Goal: Task Accomplishment & Management: Use online tool/utility

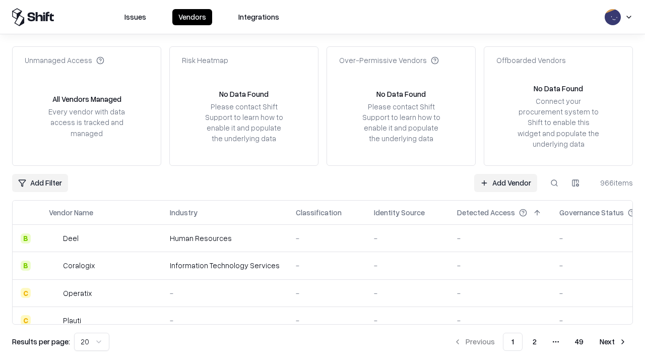
click at [505, 182] on link "Add Vendor" at bounding box center [505, 183] width 63 height 18
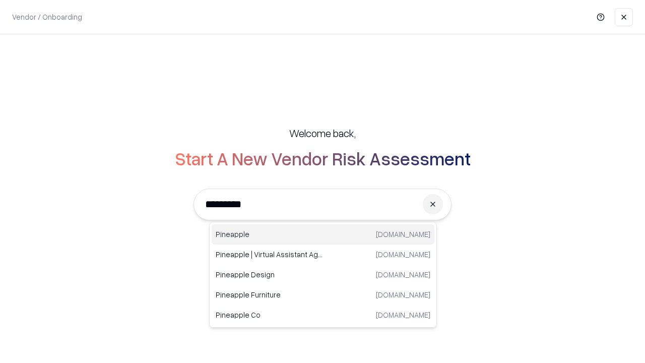
click at [323, 234] on div "Pineapple pineappleenergy.com" at bounding box center [323, 234] width 223 height 20
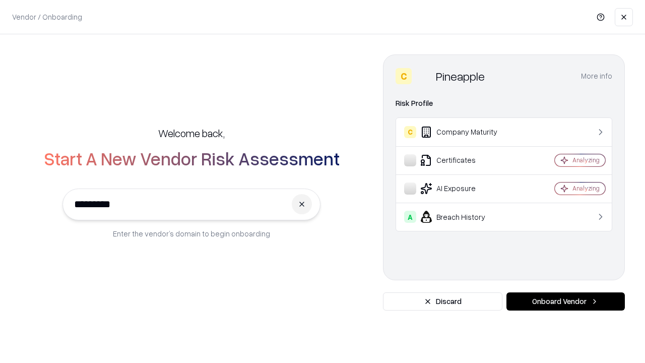
type input "*********"
click at [565, 301] on button "Onboard Vendor" at bounding box center [565, 301] width 118 height 18
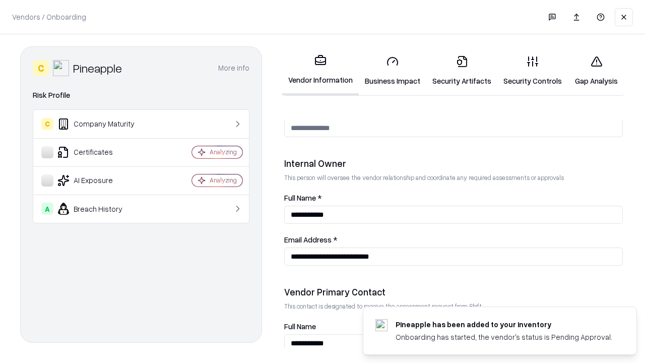
scroll to position [522, 0]
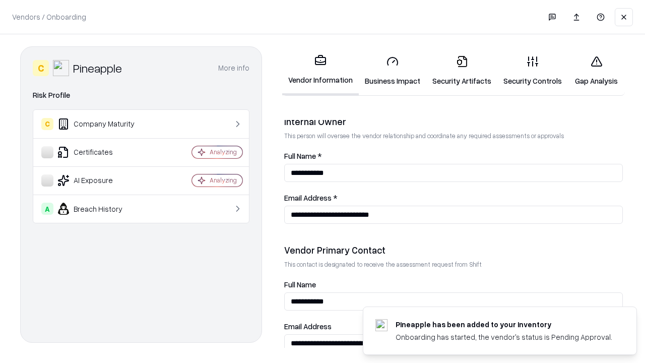
click at [392, 71] on link "Business Impact" at bounding box center [392, 70] width 67 height 47
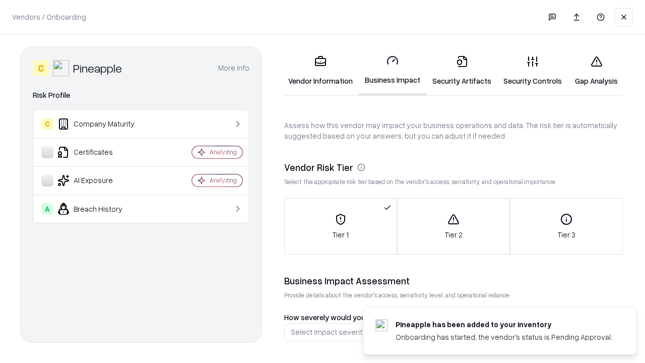
click at [461, 71] on link "Security Artifacts" at bounding box center [461, 70] width 71 height 47
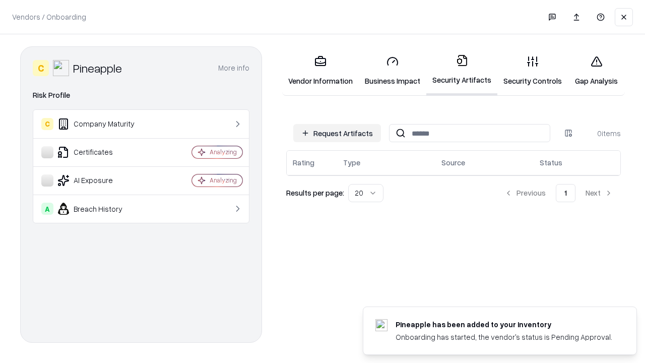
click at [337, 132] on button "Request Artifacts" at bounding box center [337, 133] width 88 height 18
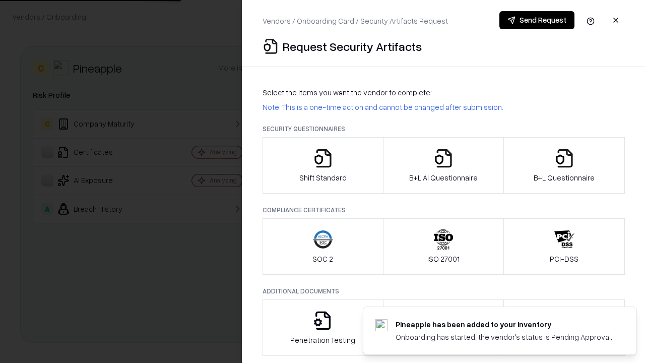
click at [322, 165] on icon "button" at bounding box center [323, 158] width 20 height 20
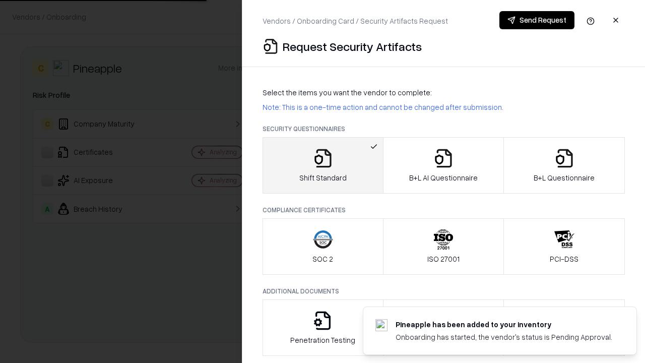
click at [536, 20] on button "Send Request" at bounding box center [536, 20] width 75 height 18
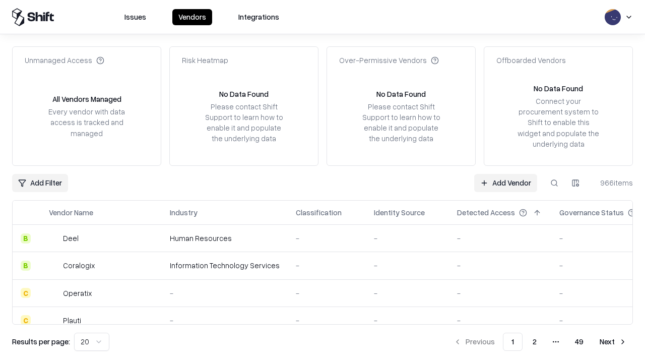
click at [554, 182] on button at bounding box center [554, 183] width 18 height 18
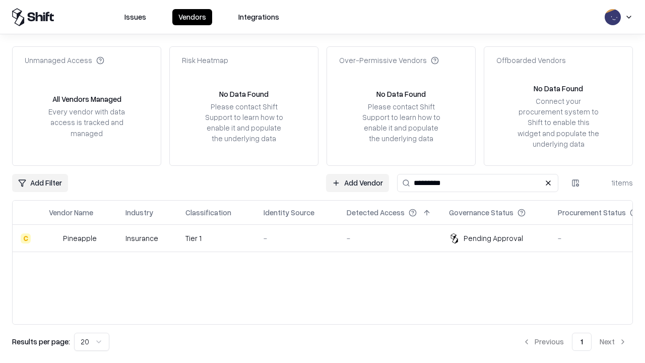
type input "*********"
click at [328, 238] on div "-" at bounding box center [296, 238] width 67 height 11
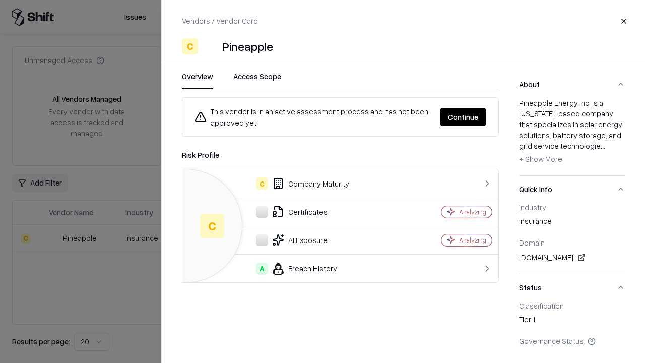
click at [463, 117] on button "Continue" at bounding box center [463, 117] width 46 height 18
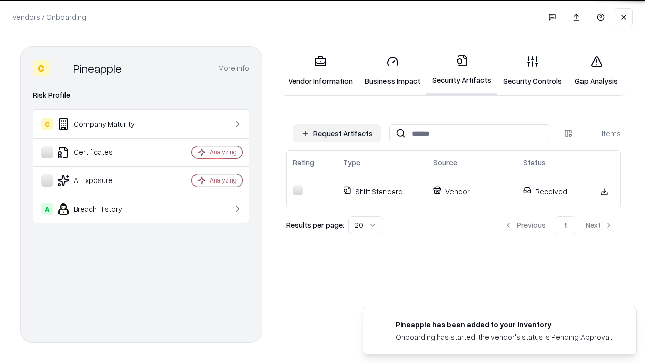
click at [532, 71] on link "Security Controls" at bounding box center [532, 70] width 71 height 47
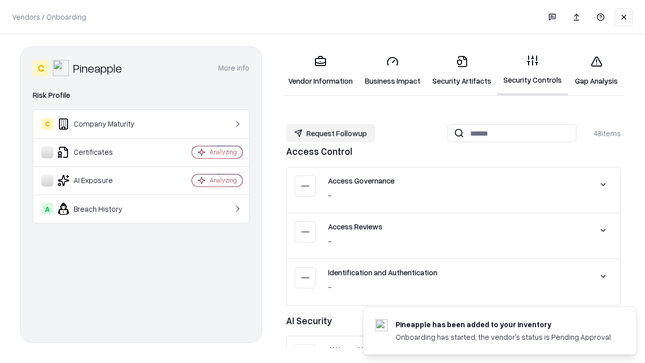
click at [330, 133] on button "Request Followup" at bounding box center [330, 133] width 89 height 18
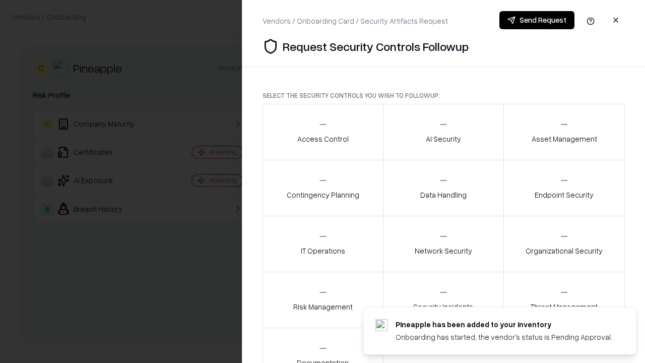
click at [322, 132] on div "Access Control" at bounding box center [322, 131] width 51 height 25
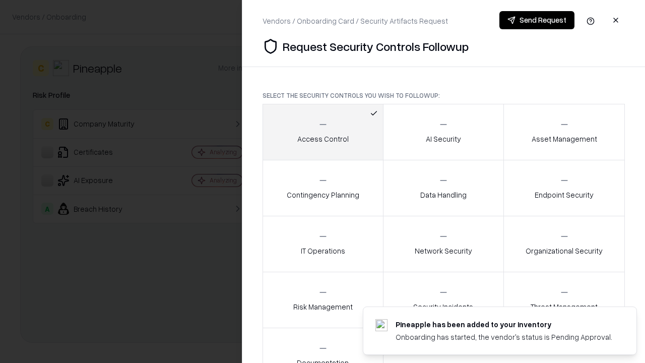
click at [536, 20] on button "Send Request" at bounding box center [536, 20] width 75 height 18
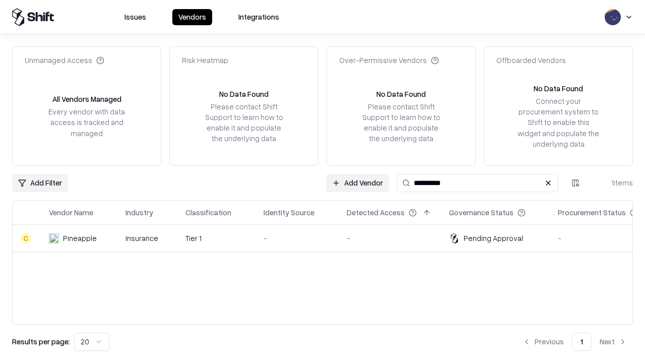
type input "*********"
click at [328, 238] on div "-" at bounding box center [296, 238] width 67 height 11
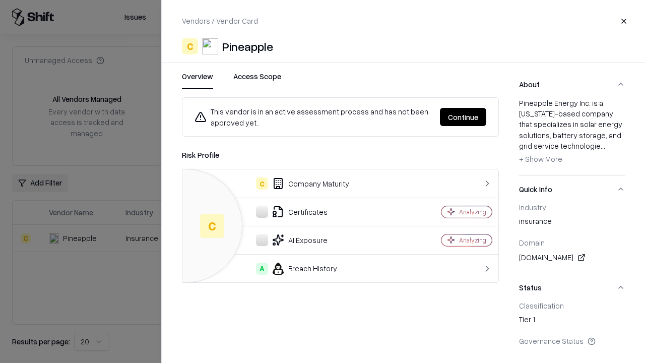
click at [463, 117] on button "Continue" at bounding box center [463, 117] width 46 height 18
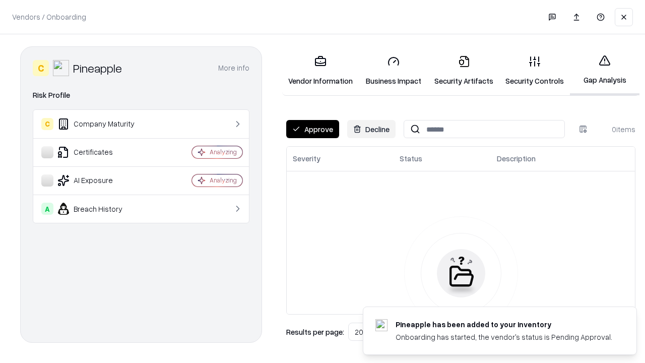
click at [312, 129] on button "Approve" at bounding box center [312, 129] width 53 height 18
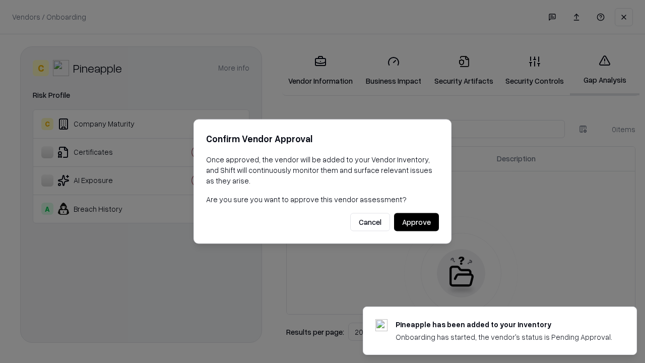
click at [416, 222] on button "Approve" at bounding box center [416, 222] width 45 height 18
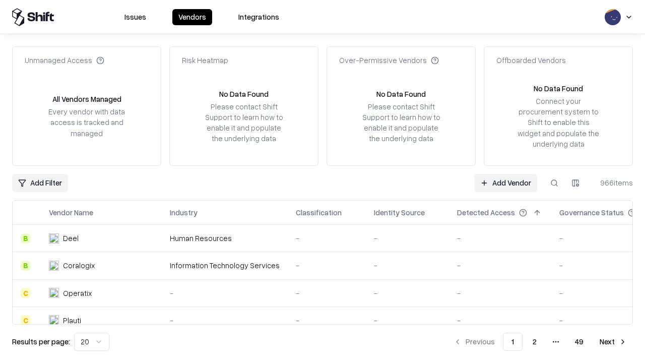
type input "*********"
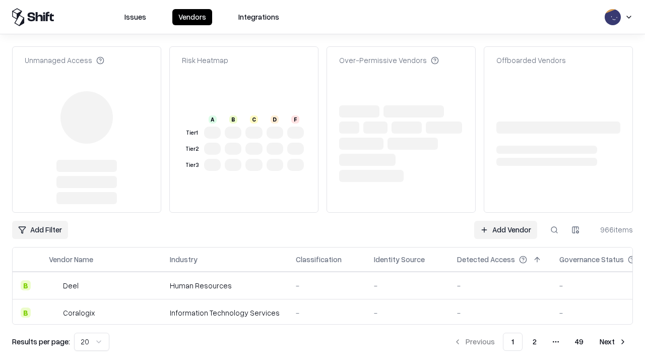
click at [505, 221] on link "Add Vendor" at bounding box center [505, 230] width 63 height 18
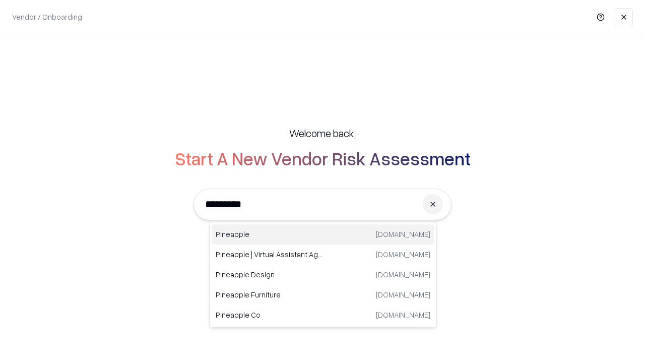
click at [323, 234] on div "Pineapple [DOMAIN_NAME]" at bounding box center [323, 234] width 223 height 20
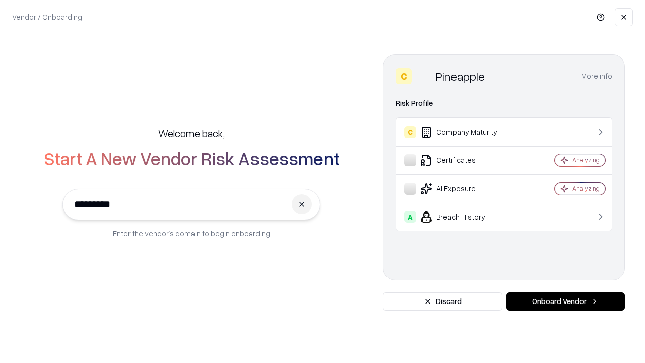
type input "*********"
click at [565, 301] on button "Onboard Vendor" at bounding box center [565, 301] width 118 height 18
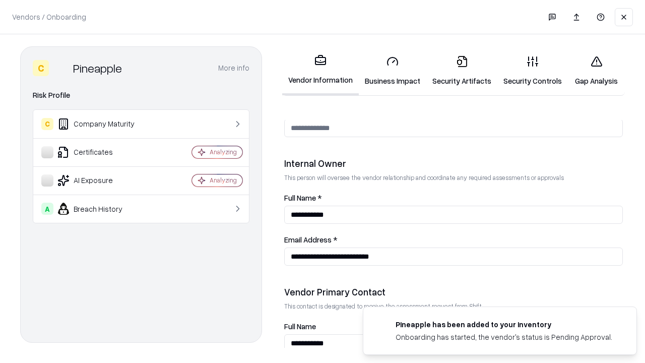
scroll to position [522, 0]
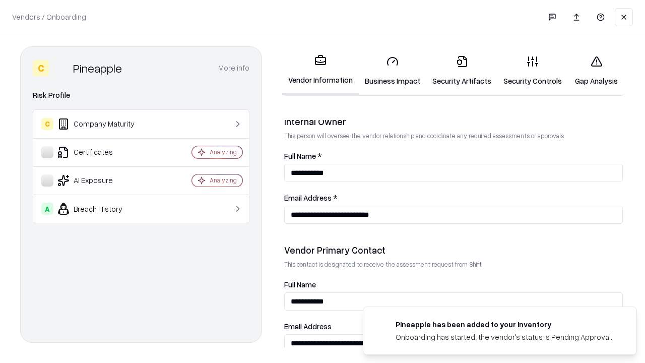
click at [596, 71] on link "Gap Analysis" at bounding box center [596, 70] width 57 height 47
